Goal: Task Accomplishment & Management: Use online tool/utility

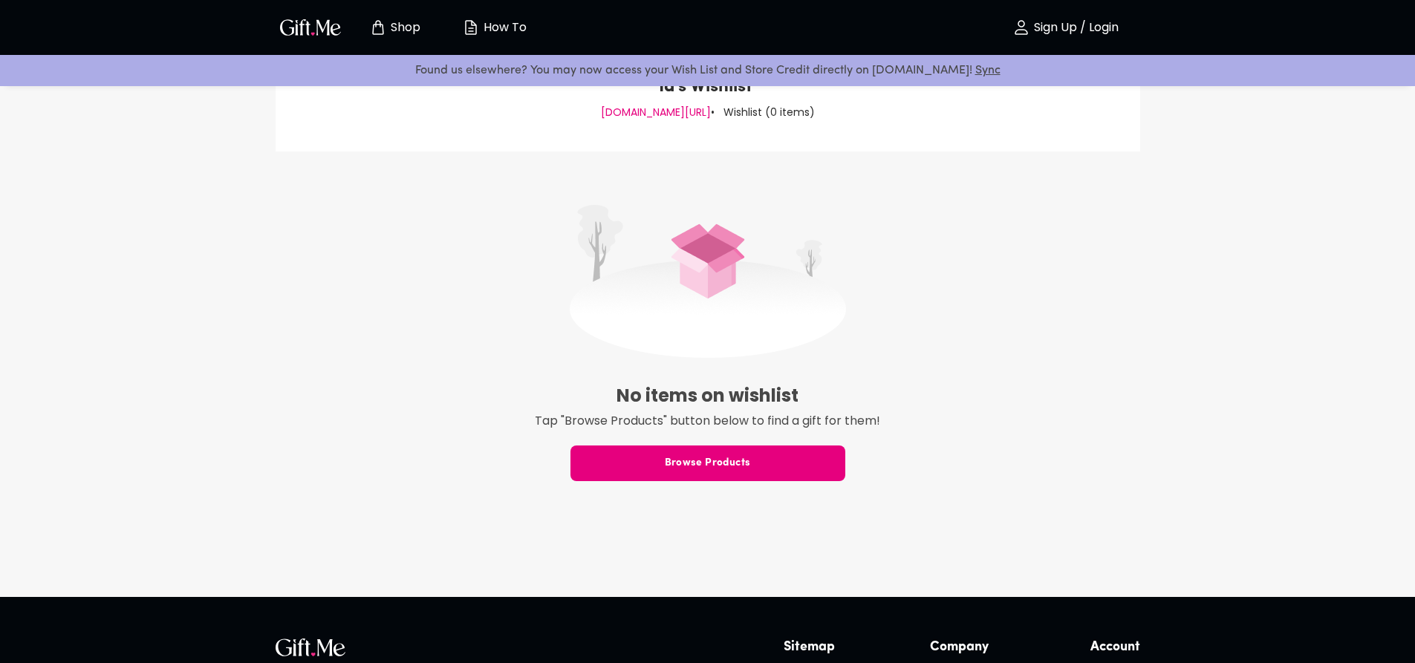
scroll to position [149, 0]
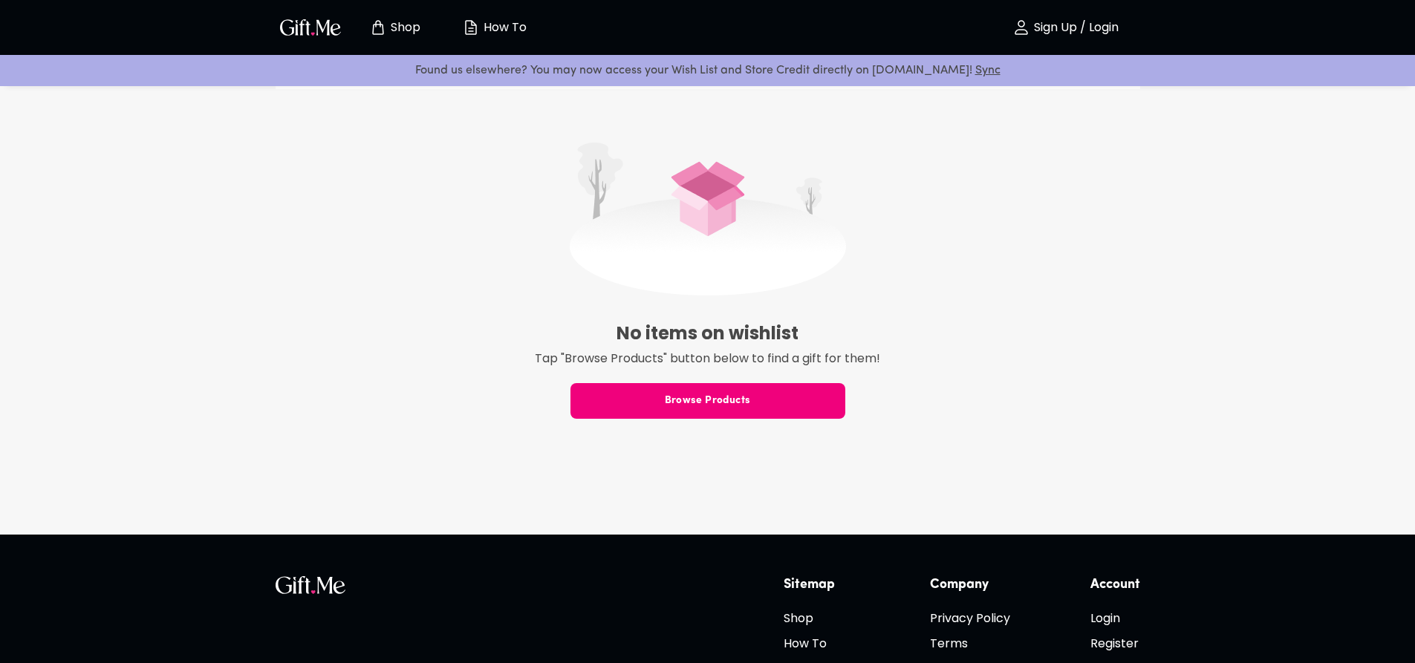
drag, startPoint x: 723, startPoint y: 407, endPoint x: 648, endPoint y: 415, distance: 74.7
click at [648, 415] on button "Browse Products" at bounding box center [707, 401] width 275 height 36
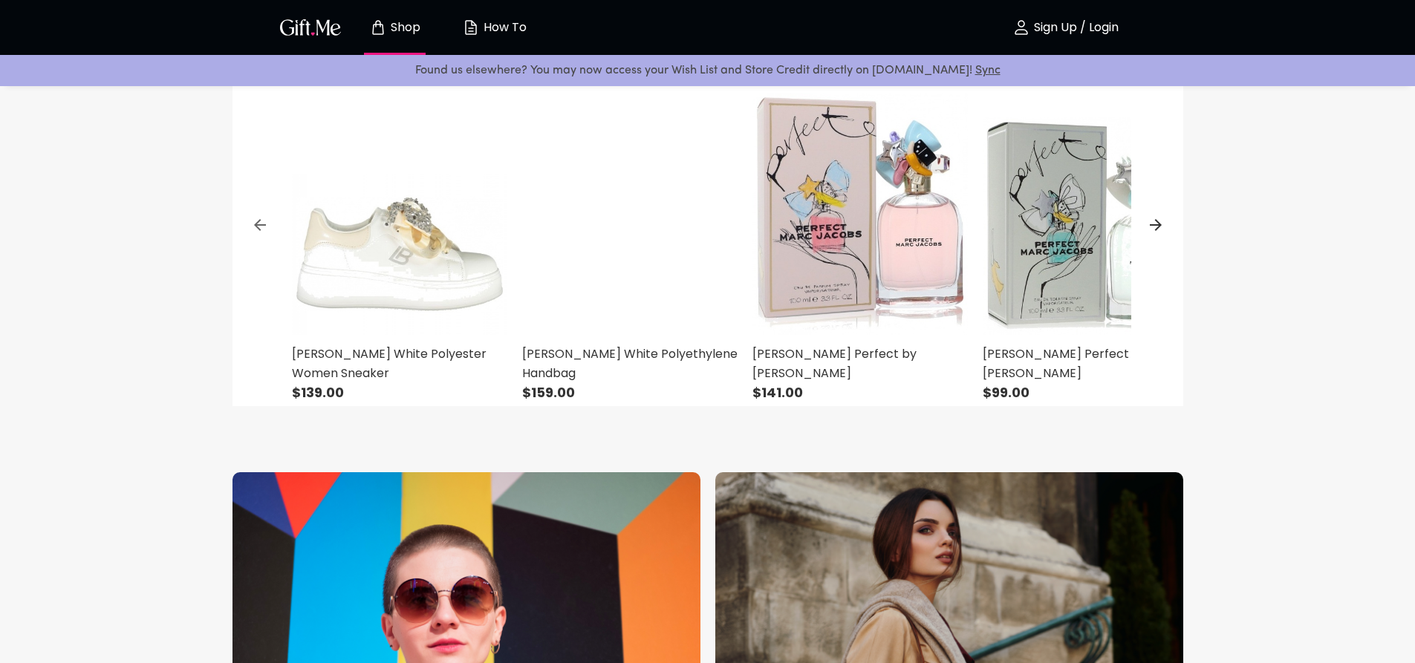
scroll to position [594, 0]
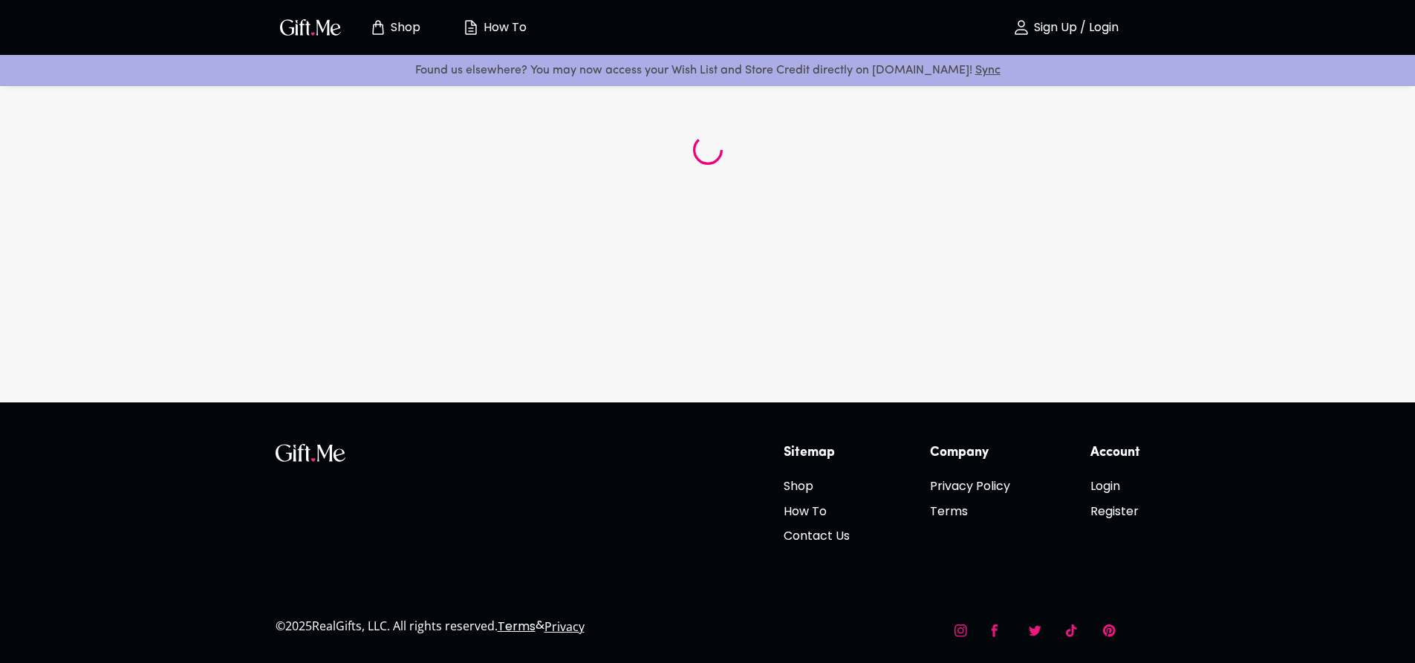
scroll to position [144, 0]
